Goal: Navigation & Orientation: Find specific page/section

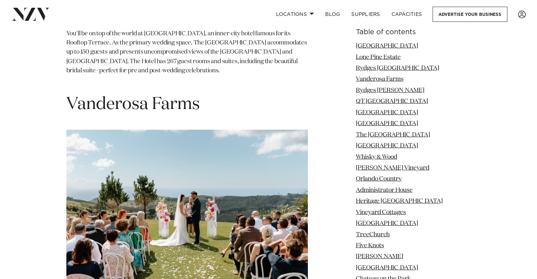
scroll to position [1642, 0]
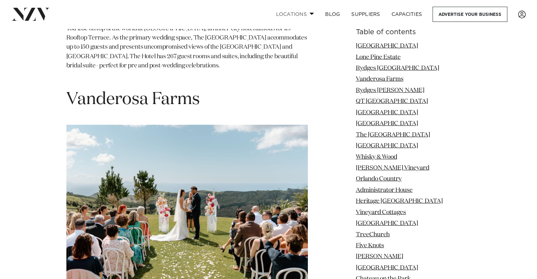
click at [314, 16] on link "Locations" at bounding box center [294, 14] width 49 height 15
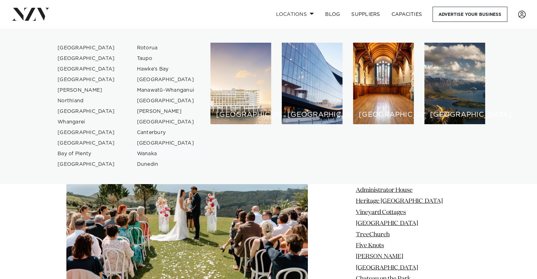
click at [148, 155] on link "Wanaka" at bounding box center [165, 154] width 69 height 11
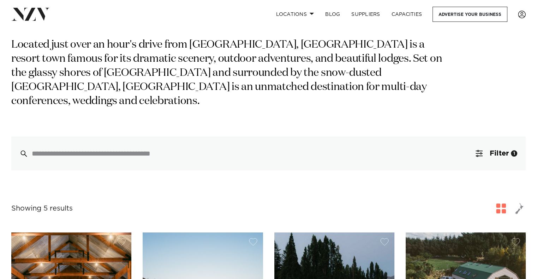
scroll to position [25, 0]
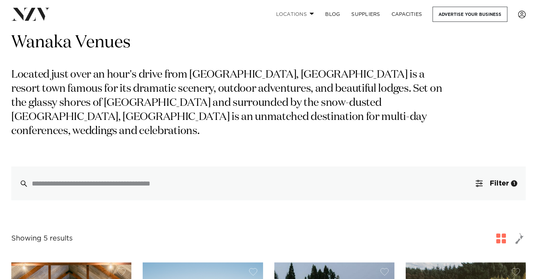
click at [309, 11] on link "Locations" at bounding box center [294, 14] width 49 height 15
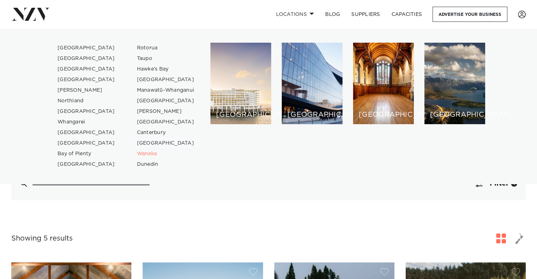
click at [161, 141] on link "[GEOGRAPHIC_DATA]" at bounding box center [165, 143] width 69 height 11
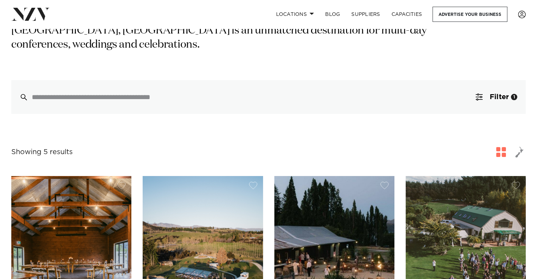
scroll to position [112, 0]
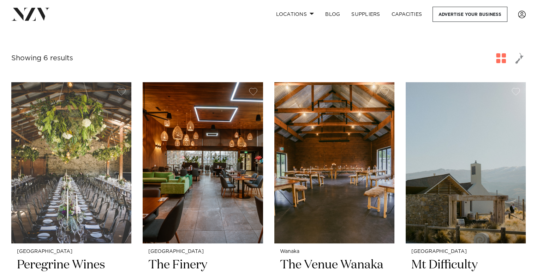
scroll to position [196, 0]
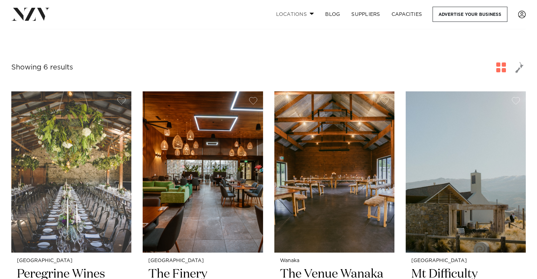
click at [308, 19] on link "Locations" at bounding box center [294, 14] width 49 height 15
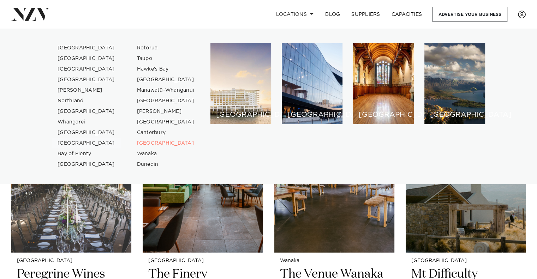
click at [69, 143] on link "[GEOGRAPHIC_DATA]" at bounding box center [86, 143] width 69 height 11
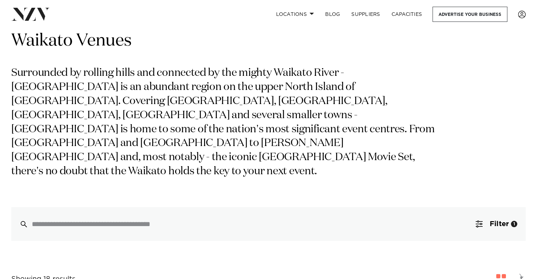
scroll to position [27, 0]
click at [304, 14] on link "Locations" at bounding box center [294, 14] width 49 height 15
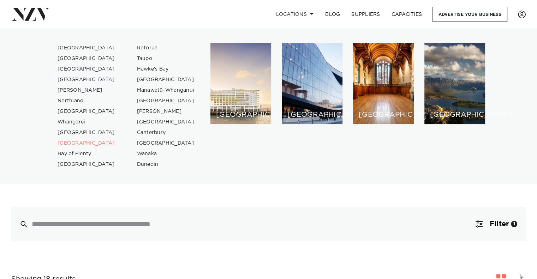
click at [83, 78] on link "[GEOGRAPHIC_DATA]" at bounding box center [86, 80] width 69 height 11
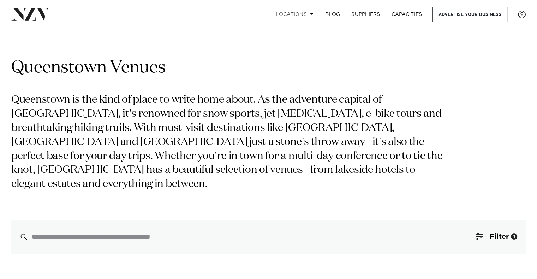
click at [310, 11] on link "Locations" at bounding box center [294, 14] width 49 height 15
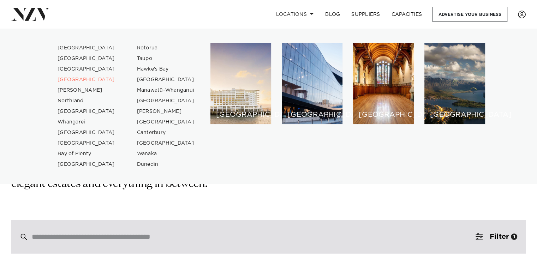
click at [130, 233] on input "search" at bounding box center [253, 237] width 443 height 8
